Goal: Task Accomplishment & Management: Manage account settings

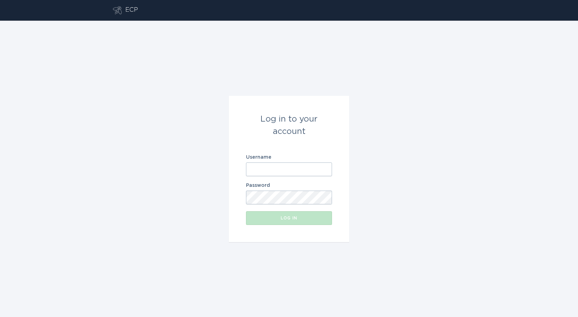
click at [259, 170] on input "Username" at bounding box center [289, 170] width 86 height 14
type input "[EMAIL_ADDRESS][DOMAIN_NAME]"
click at [285, 220] on div "Log in" at bounding box center [288, 218] width 79 height 4
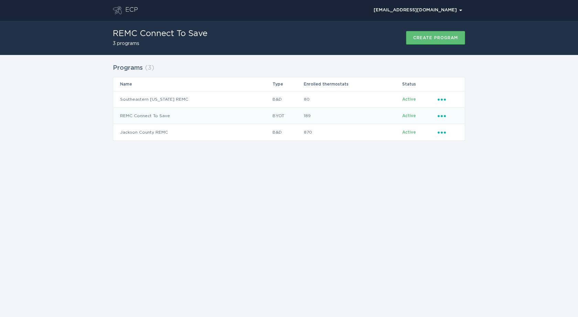
click at [130, 117] on td "REMC Connect To Save" at bounding box center [192, 116] width 159 height 17
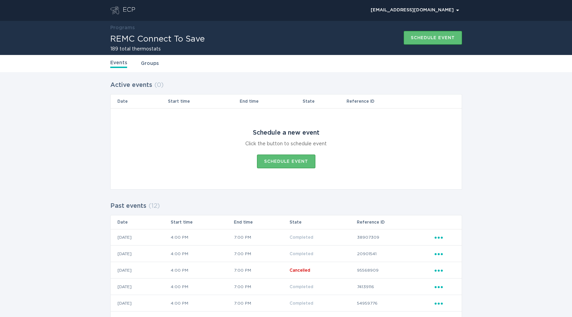
click at [146, 65] on link "Groups" at bounding box center [150, 64] width 18 height 8
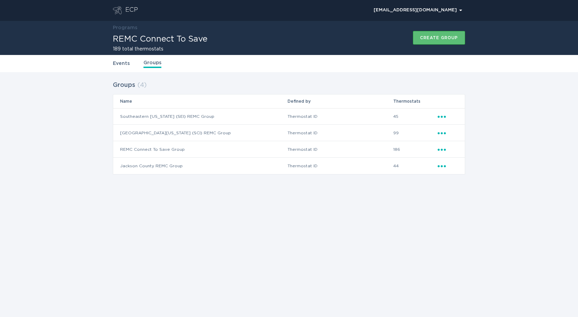
click at [175, 117] on td "Southeastern [US_STATE] (SEI) REMC Group" at bounding box center [200, 116] width 174 height 17
click at [195, 118] on td "Southeastern [US_STATE] (SEI) REMC Group" at bounding box center [200, 116] width 174 height 17
click at [139, 109] on td "Southeastern [US_STATE] (SEI) REMC Group" at bounding box center [200, 116] width 174 height 17
click at [118, 65] on link "Events" at bounding box center [121, 64] width 17 height 8
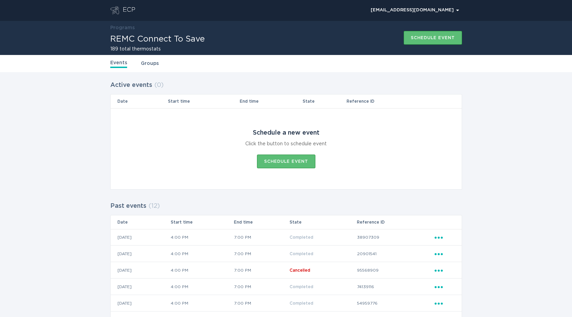
click at [360, 103] on th "Reference ID" at bounding box center [391, 102] width 88 height 14
click at [364, 102] on th "Reference ID" at bounding box center [391, 102] width 88 height 14
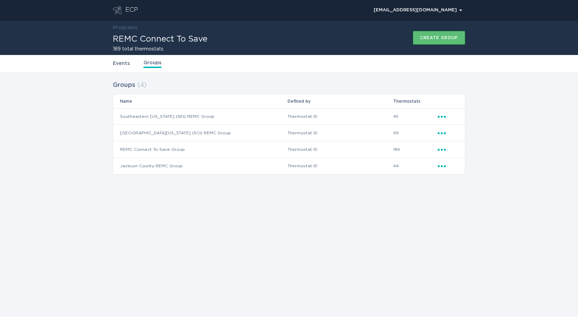
click at [437, 117] on icon "Ellipsis" at bounding box center [442, 116] width 10 height 6
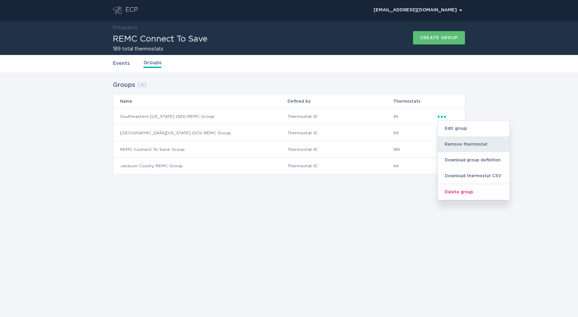
click at [452, 143] on div "Remove thermostat" at bounding box center [474, 144] width 72 height 16
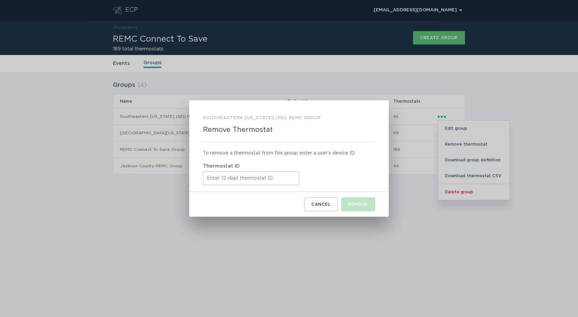
click at [214, 177] on input "Thermostat ID" at bounding box center [251, 179] width 96 height 14
click at [217, 181] on input "Thermostat ID" at bounding box center [251, 179] width 96 height 14
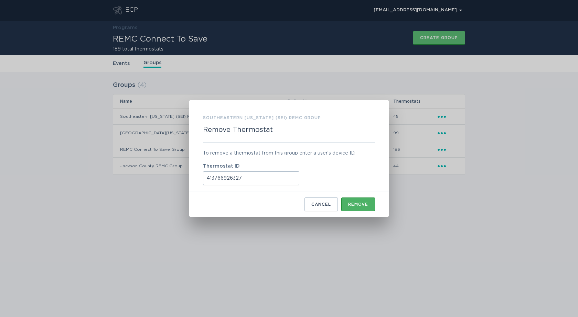
type input "413766926327"
click at [353, 205] on div "Remove" at bounding box center [358, 204] width 20 height 4
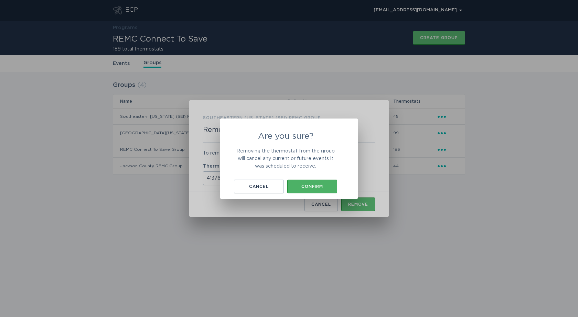
click at [310, 190] on button "Confirm" at bounding box center [312, 187] width 50 height 14
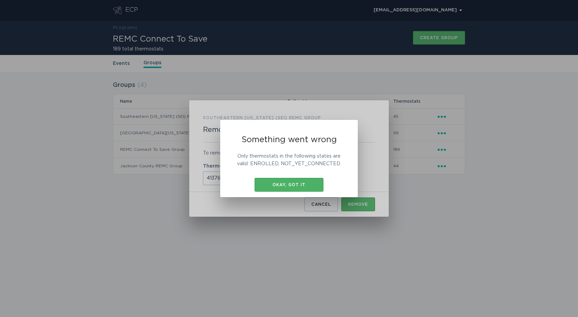
click at [291, 186] on div "Okay, got it" at bounding box center [289, 185] width 62 height 4
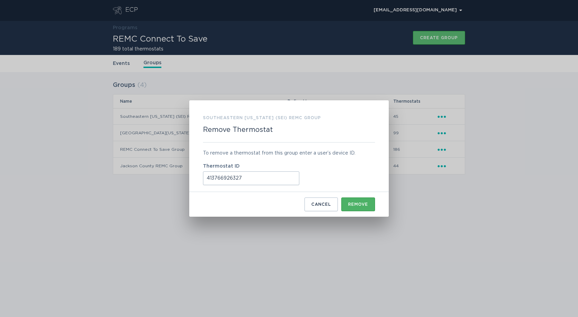
click at [361, 207] on button "Remove" at bounding box center [358, 205] width 34 height 14
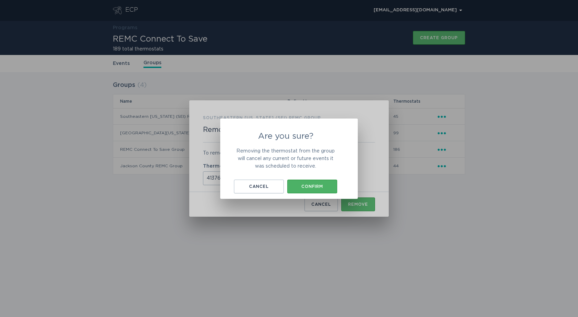
click at [306, 187] on div "Confirm" at bounding box center [311, 187] width 43 height 4
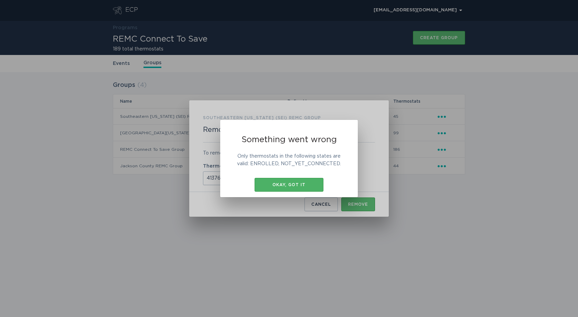
click at [287, 183] on div "Okay, got it" at bounding box center [289, 185] width 62 height 4
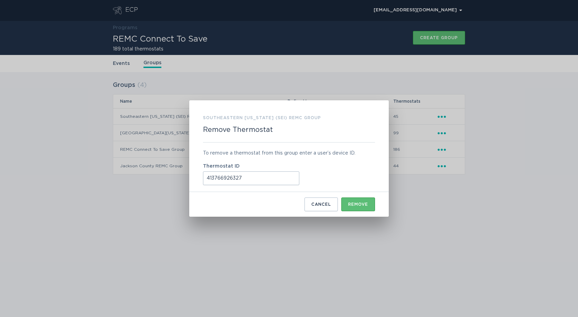
click at [410, 223] on div "Southeastern [US_STATE] (SEI) REMC Group Remove Thermostat To remove a thermost…" at bounding box center [289, 158] width 578 height 317
click at [405, 185] on div "Southeastern [US_STATE] (SEI) REMC Group Remove Thermostat To remove a thermost…" at bounding box center [289, 158] width 578 height 317
